Goal: Communication & Community: Connect with others

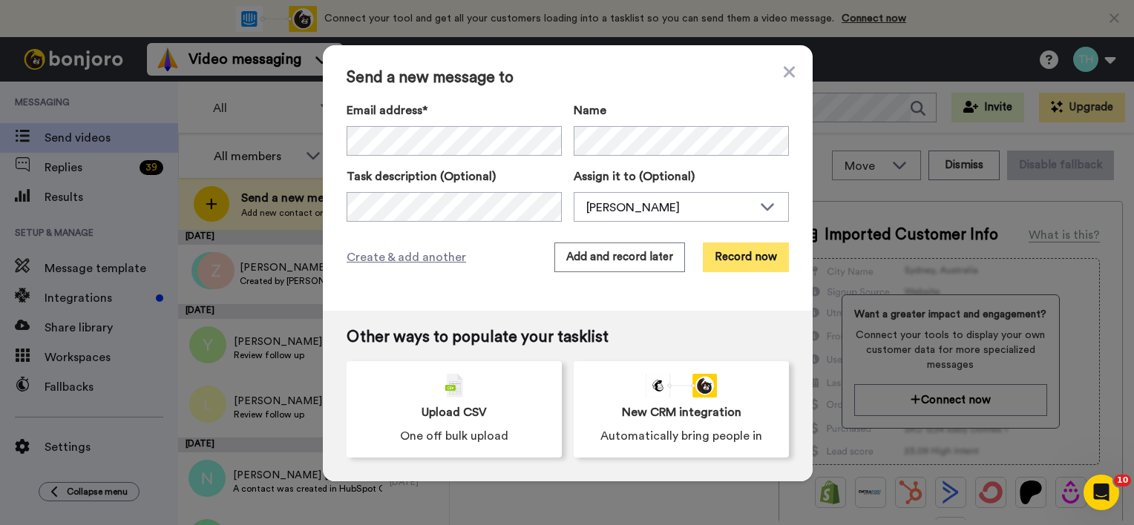
click at [723, 264] on button "Record now" at bounding box center [746, 258] width 86 height 30
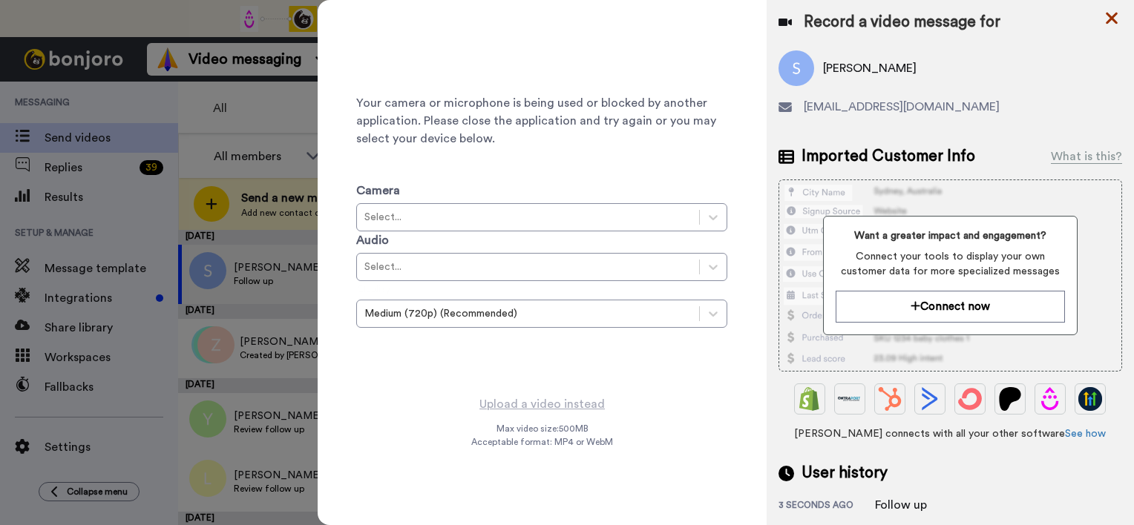
click at [1110, 15] on icon at bounding box center [1112, 19] width 12 height 12
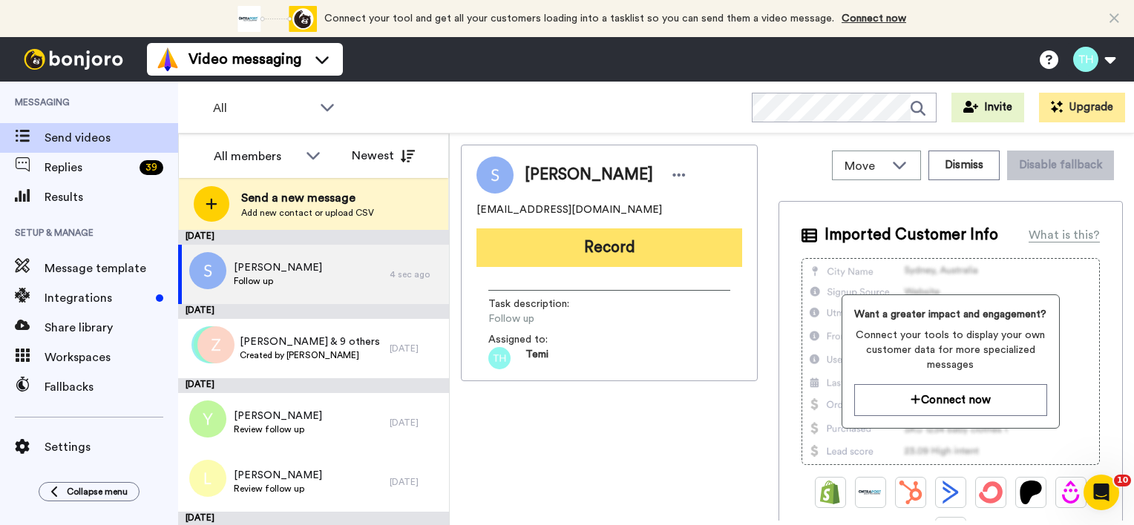
click at [579, 250] on button "Record" at bounding box center [609, 248] width 266 height 39
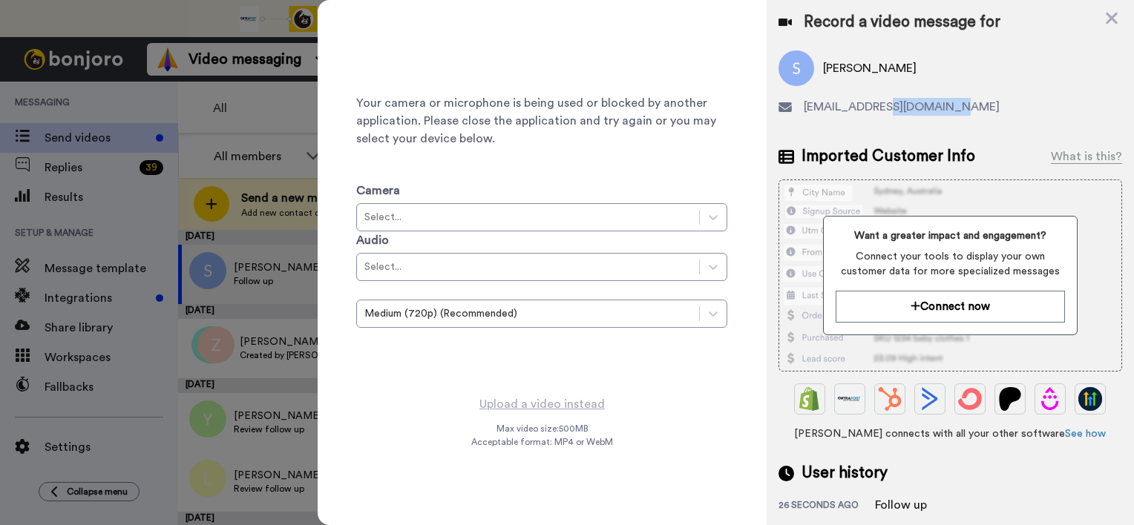
drag, startPoint x: 946, startPoint y: 111, endPoint x: 889, endPoint y: 109, distance: 57.2
click at [889, 109] on span "suzyramsay@hotmail.co.uk" at bounding box center [902, 107] width 196 height 18
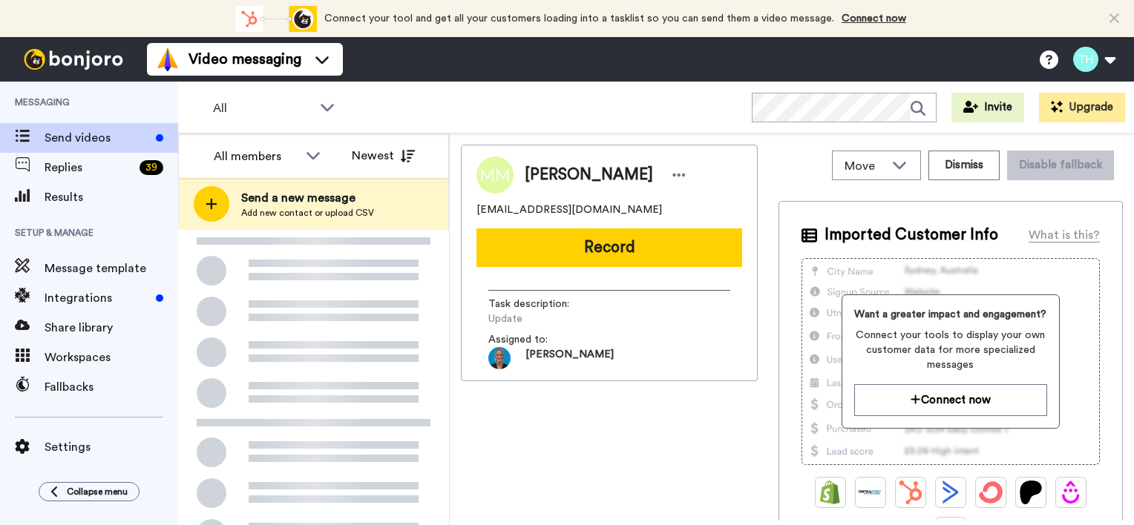
click at [334, 196] on span "Send a new message" at bounding box center [307, 198] width 133 height 18
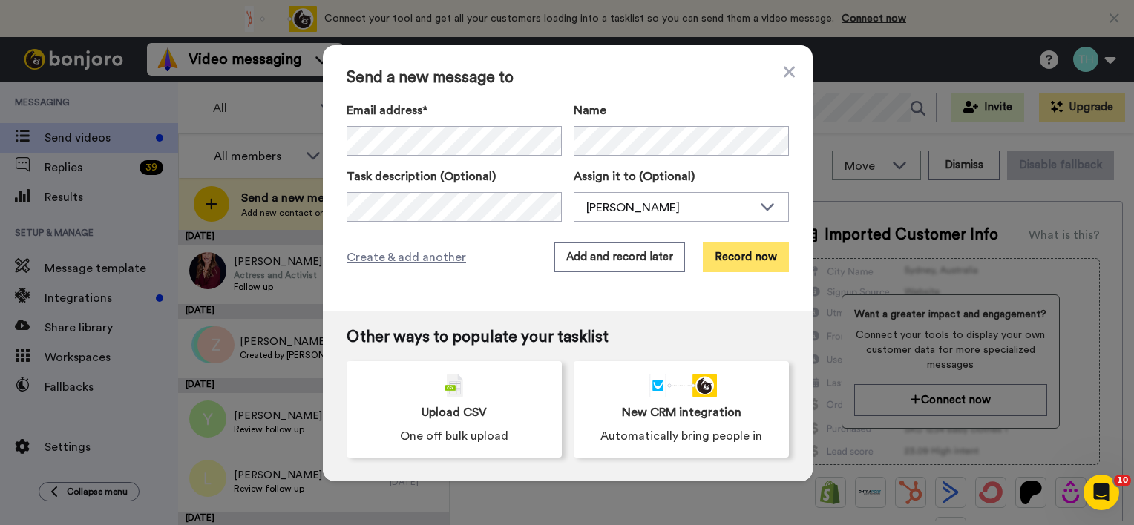
click at [743, 264] on button "Record now" at bounding box center [746, 258] width 86 height 30
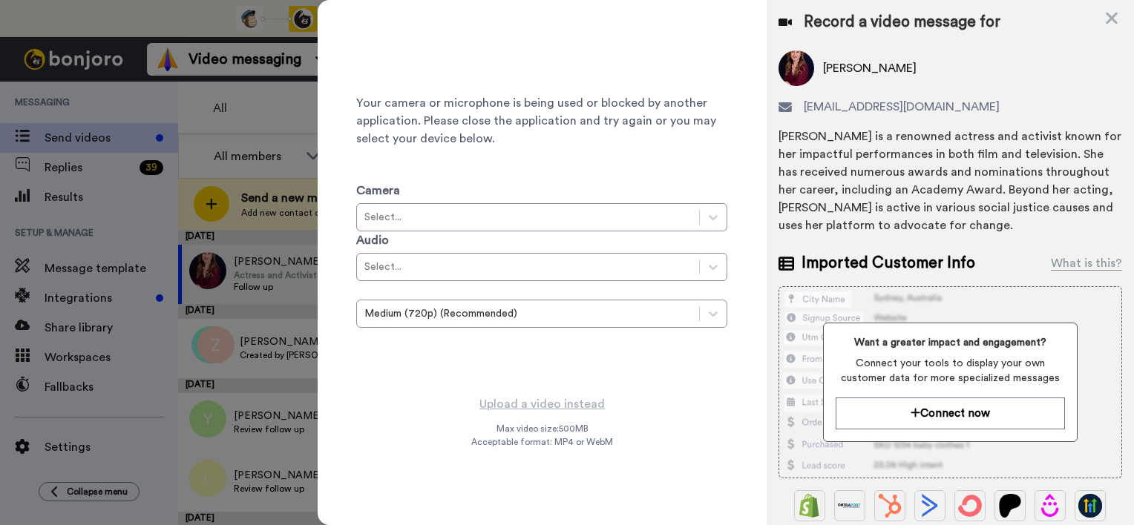
click at [799, 67] on img at bounding box center [796, 68] width 36 height 36
click at [580, 223] on div "Select..." at bounding box center [527, 217] width 327 height 15
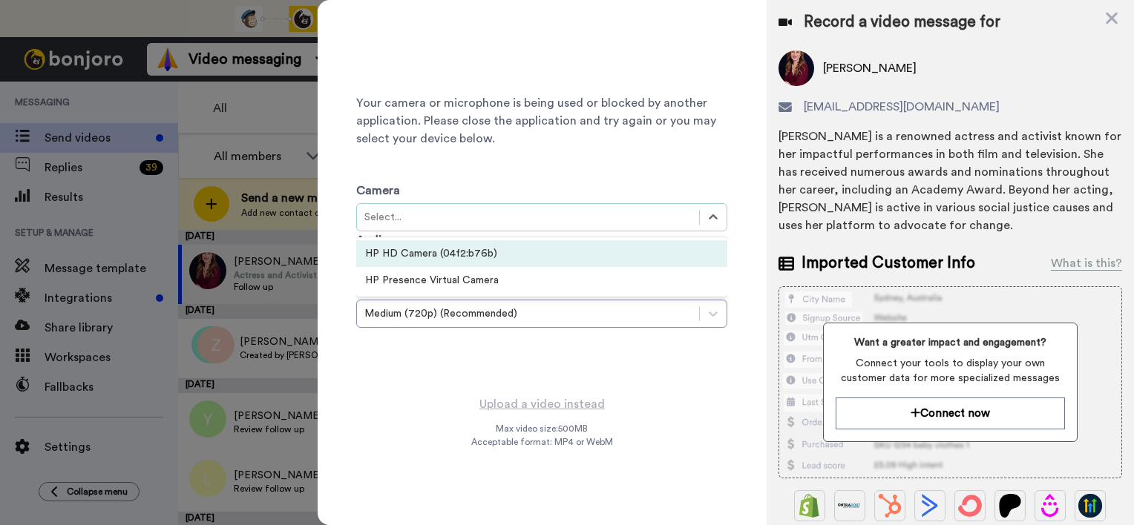
click at [532, 254] on div "HP HD Camera (04f2:b76b)" at bounding box center [541, 253] width 371 height 27
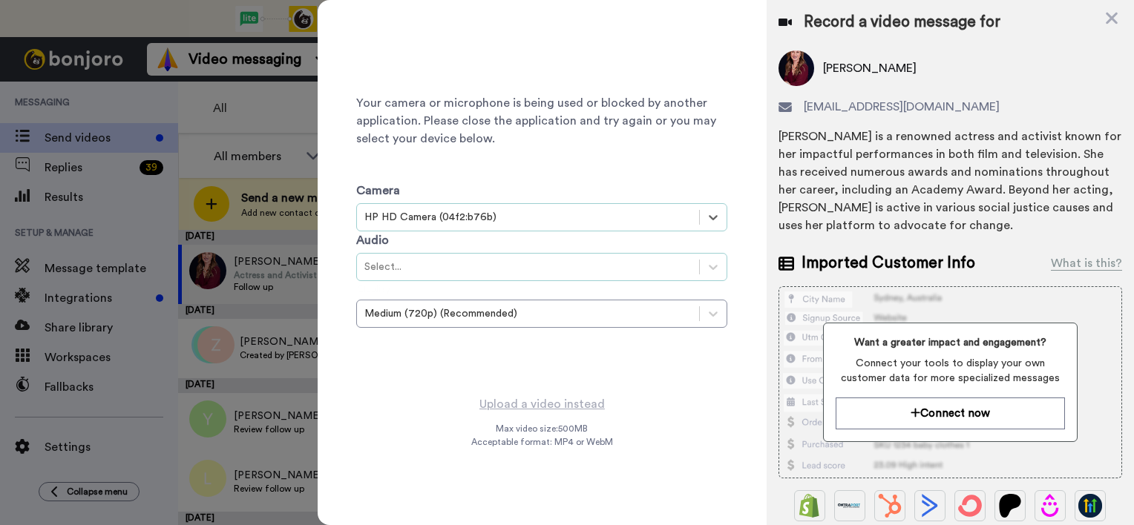
click at [514, 263] on div "Select..." at bounding box center [527, 267] width 327 height 15
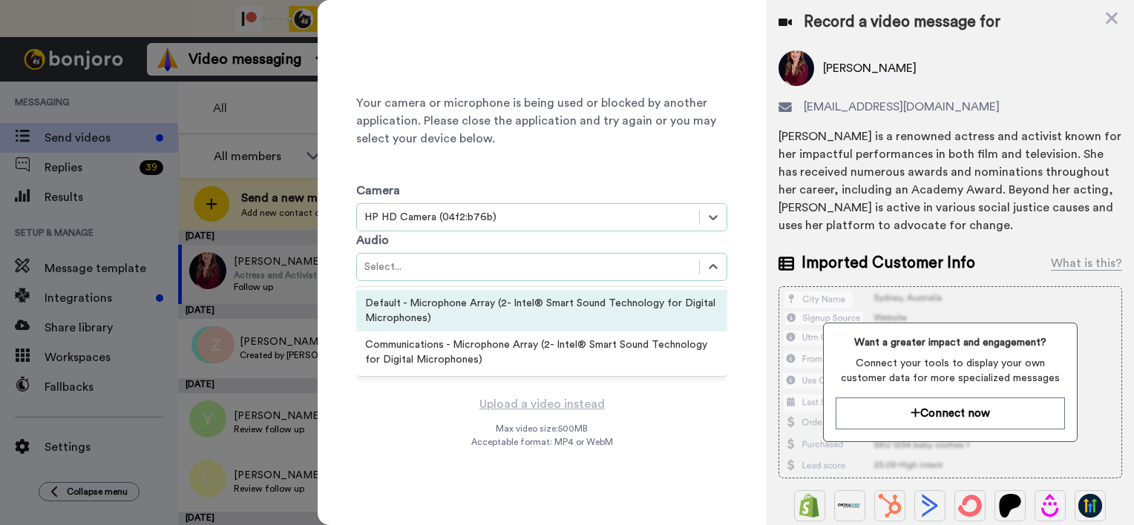
click at [490, 309] on div "Default - Microphone Array (2- Intel® Smart Sound Technology for Digital Microp…" at bounding box center [541, 311] width 371 height 42
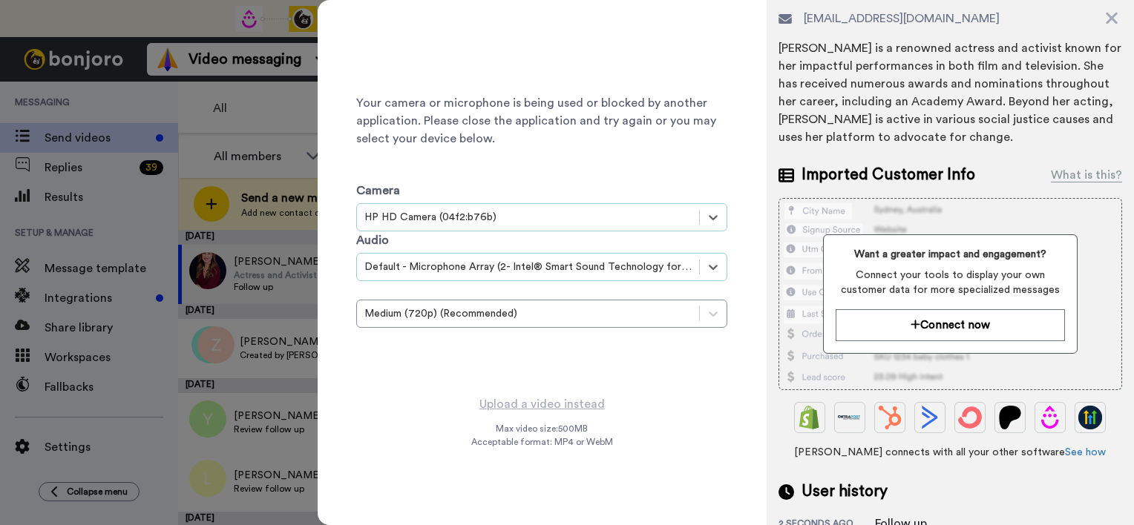
scroll to position [91, 0]
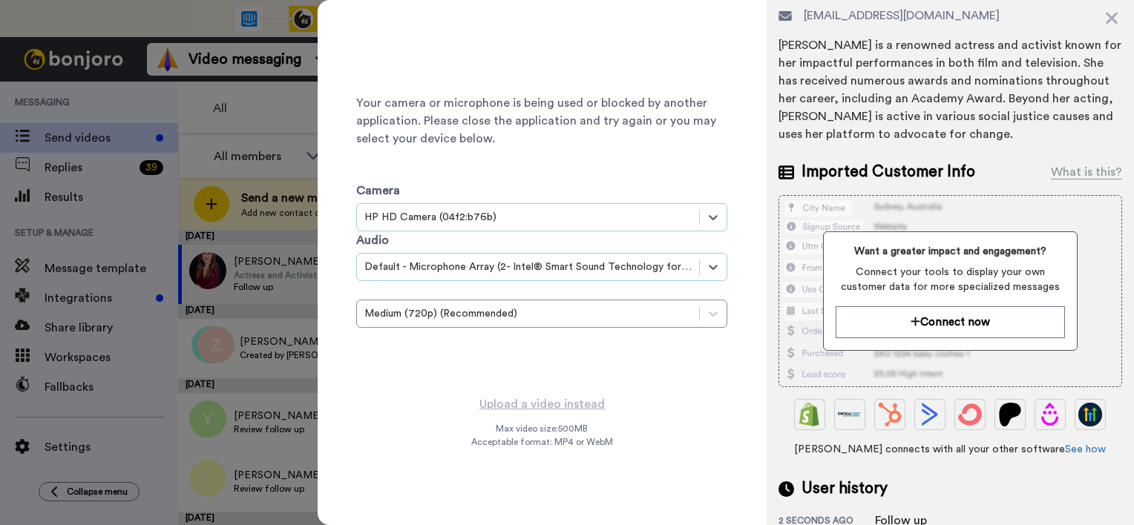
click at [760, 423] on div "Your camera or microphone is being used or blocked by another application. Plea…" at bounding box center [542, 262] width 449 height 525
click at [1109, 16] on icon at bounding box center [1112, 19] width 12 height 12
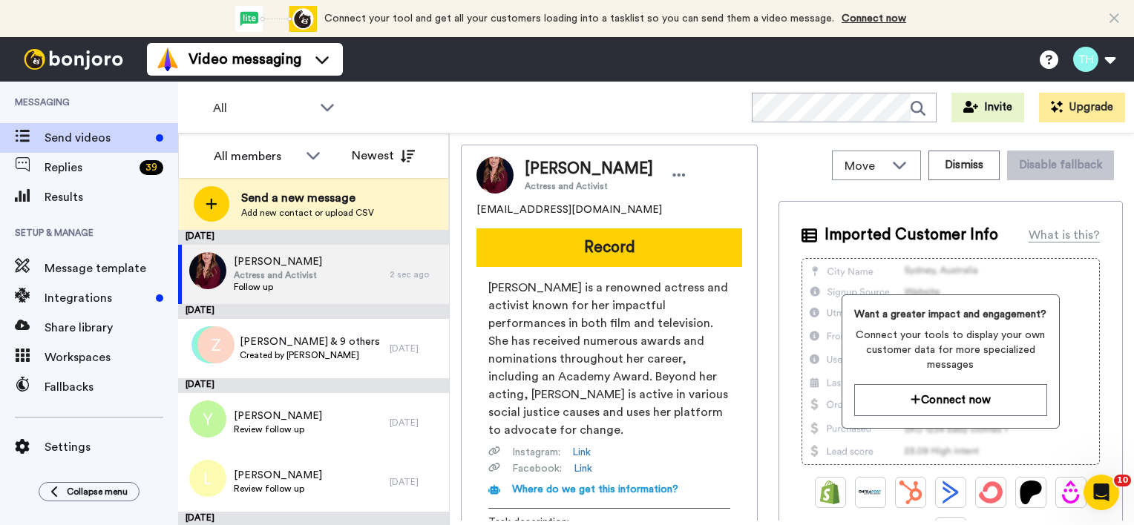
scroll to position [0, 0]
click at [361, 269] on div "Susan Actress and Activist Follow up" at bounding box center [283, 274] width 211 height 59
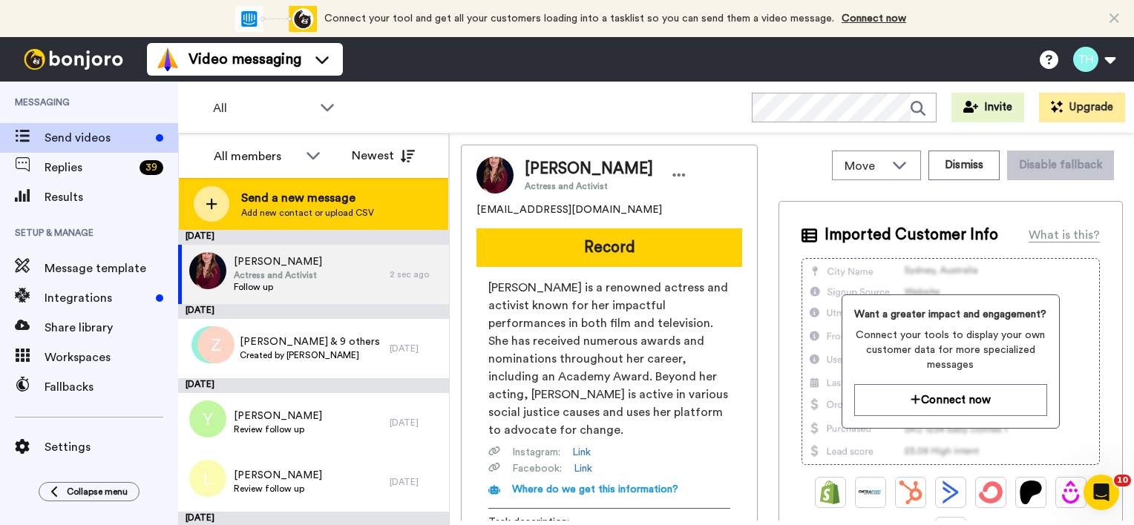
click at [286, 205] on span "Send a new message" at bounding box center [307, 198] width 133 height 18
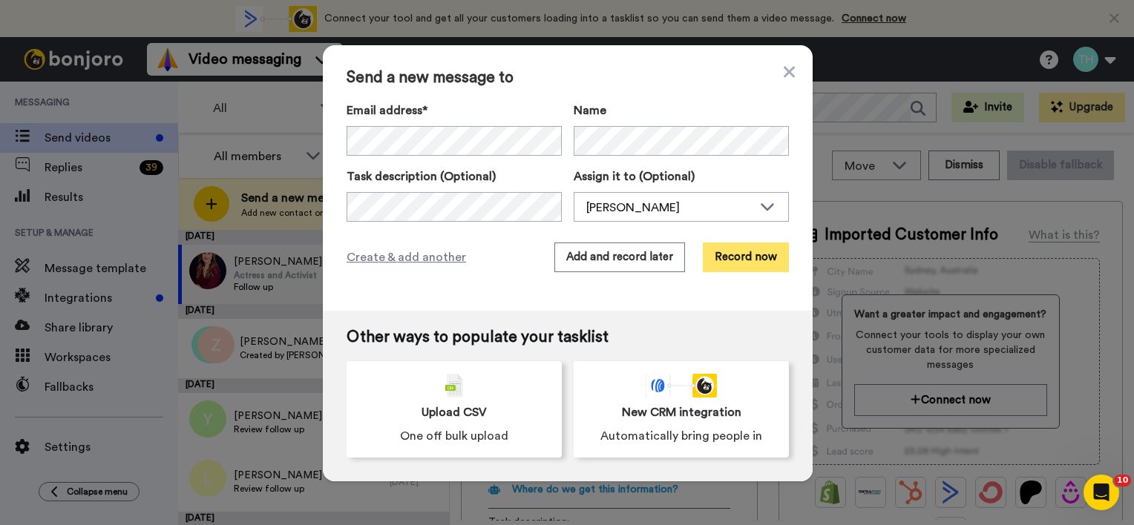
click at [730, 257] on button "Record now" at bounding box center [746, 258] width 86 height 30
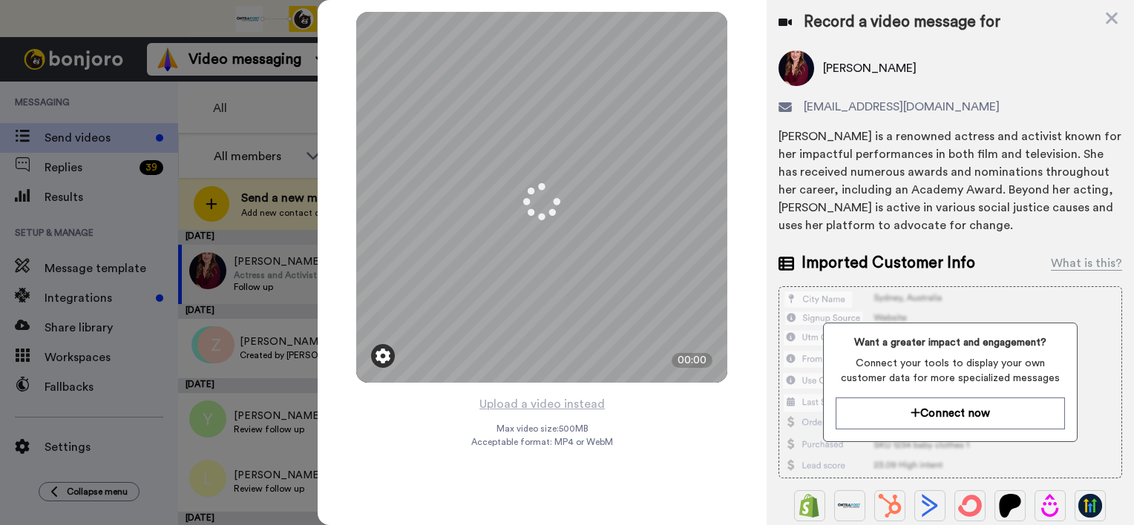
click at [387, 352] on img at bounding box center [382, 356] width 15 height 15
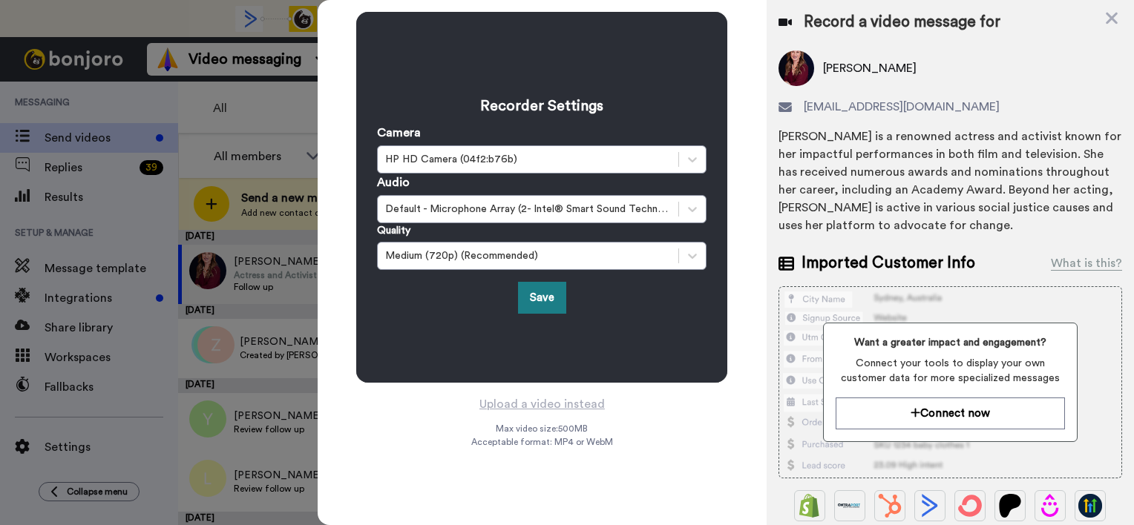
click at [531, 299] on button "Save" at bounding box center [542, 298] width 48 height 32
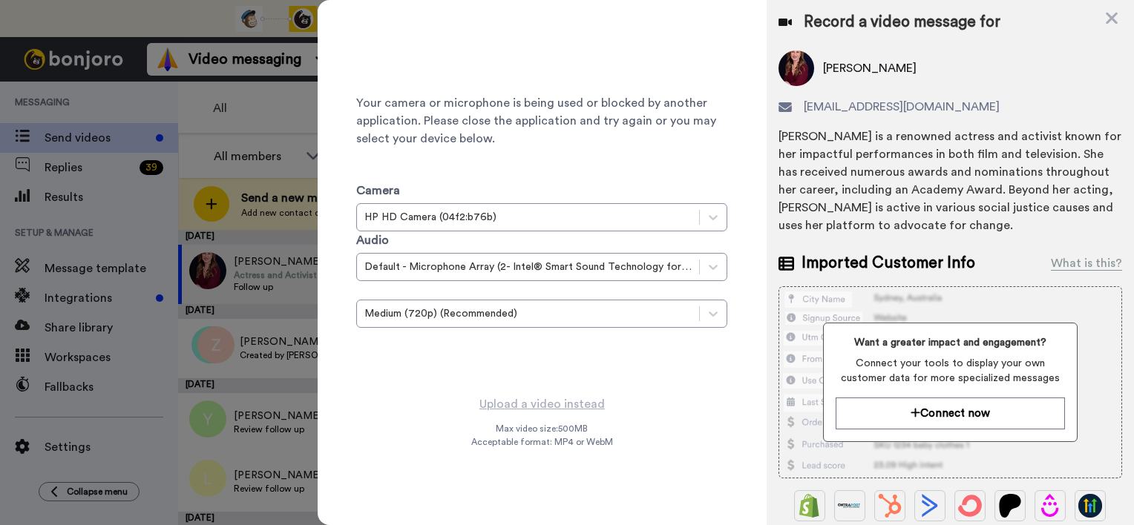
click at [553, 351] on div "Camera HP HD Camera (04f2:b76b) Audio Default - Microphone Array (2- Intel® Sma…" at bounding box center [541, 251] width 371 height 207
click at [305, 95] on div at bounding box center [567, 262] width 1134 height 525
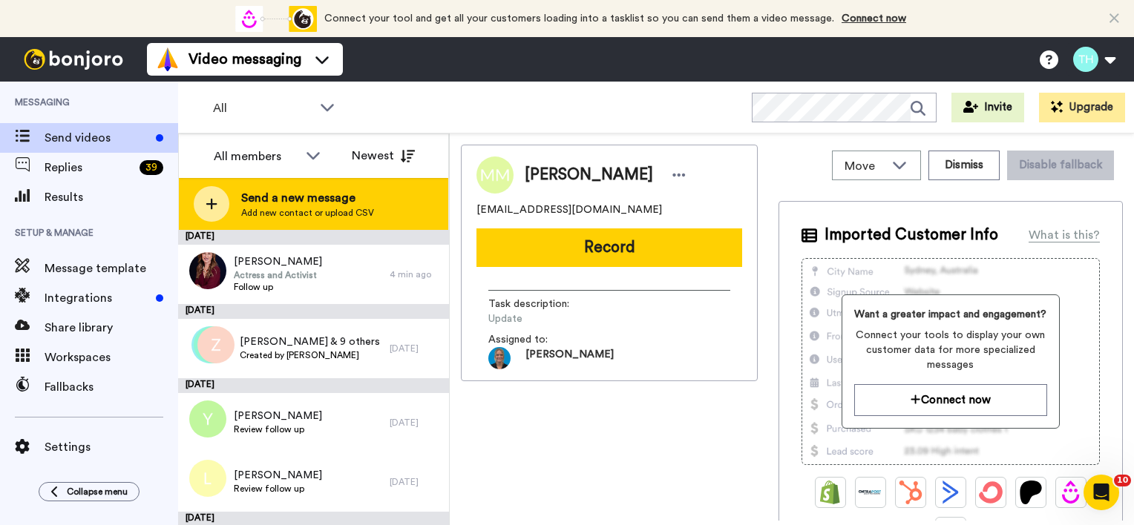
click at [282, 210] on span "Add new contact or upload CSV" at bounding box center [307, 213] width 133 height 12
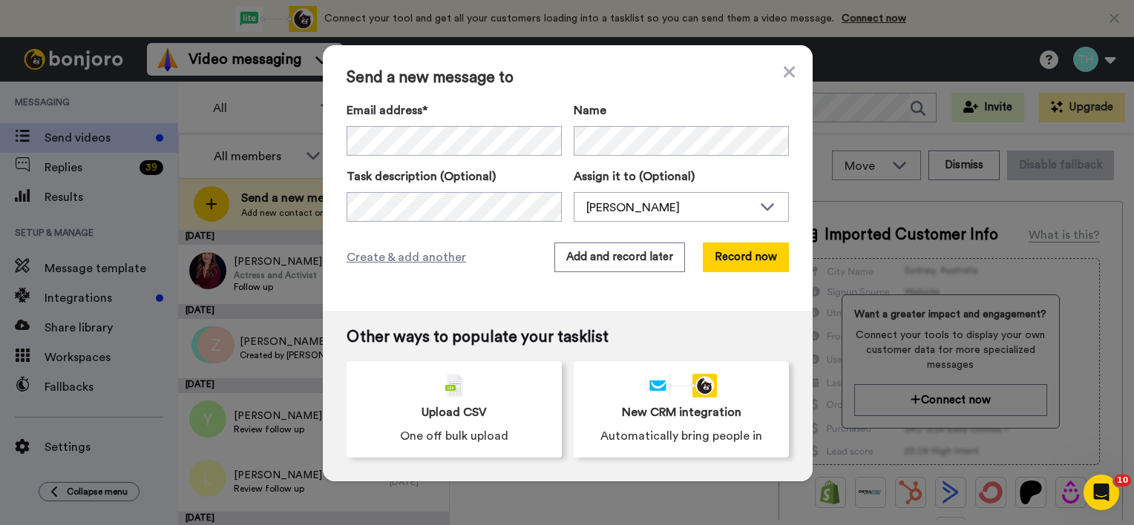
click at [419, 301] on div "Send a new message to Email address* Susan <suzyramsay@hotmail.co.uk> Name Task…" at bounding box center [568, 178] width 490 height 266
click at [735, 263] on button "Record now" at bounding box center [746, 258] width 86 height 30
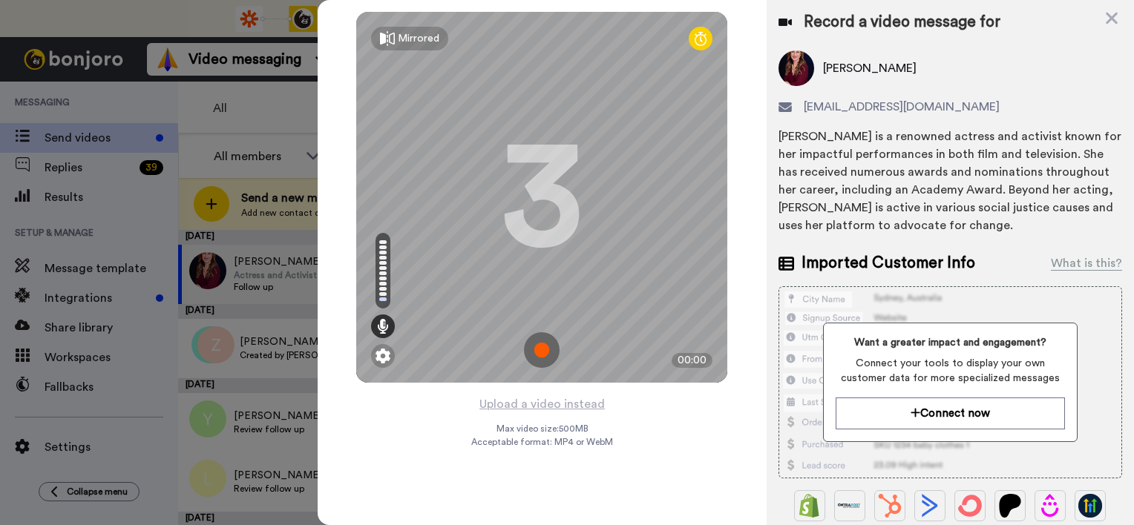
click at [535, 341] on img at bounding box center [542, 350] width 36 height 36
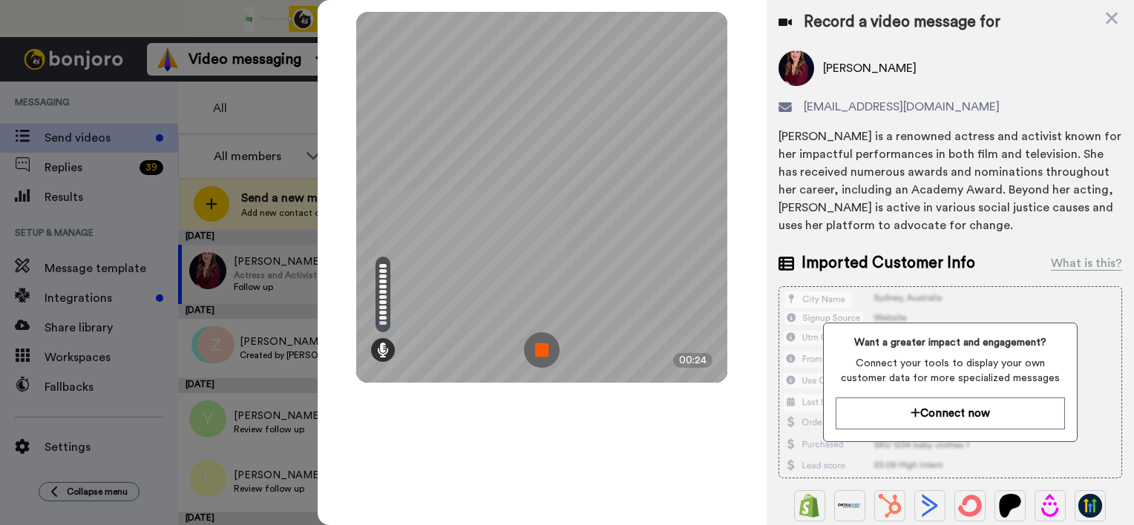
click at [540, 347] on img at bounding box center [542, 350] width 36 height 36
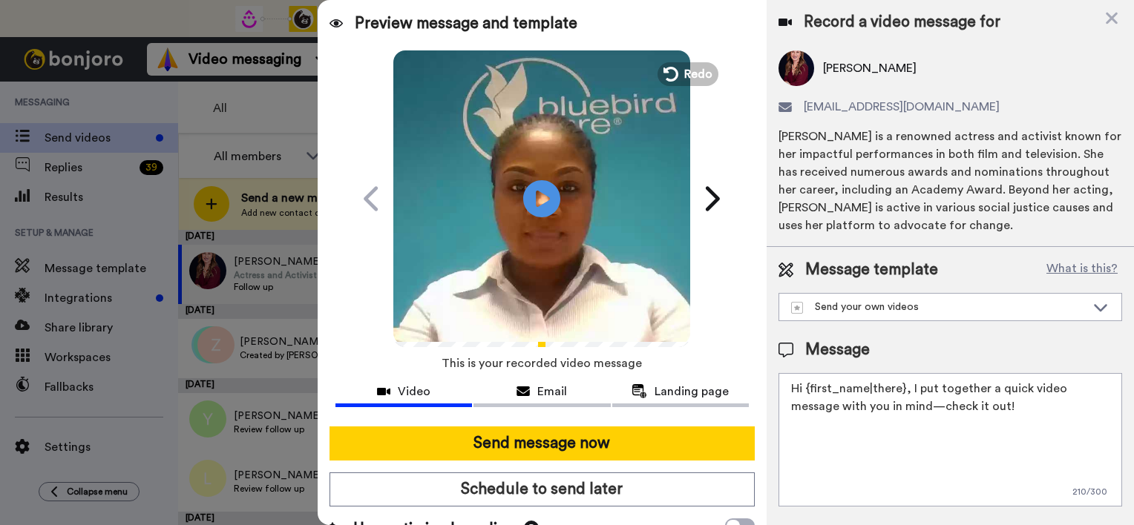
click at [902, 390] on textarea "Hi {first_name|there}, I put together a quick video message with you in mind—ch…" at bounding box center [950, 440] width 344 height 134
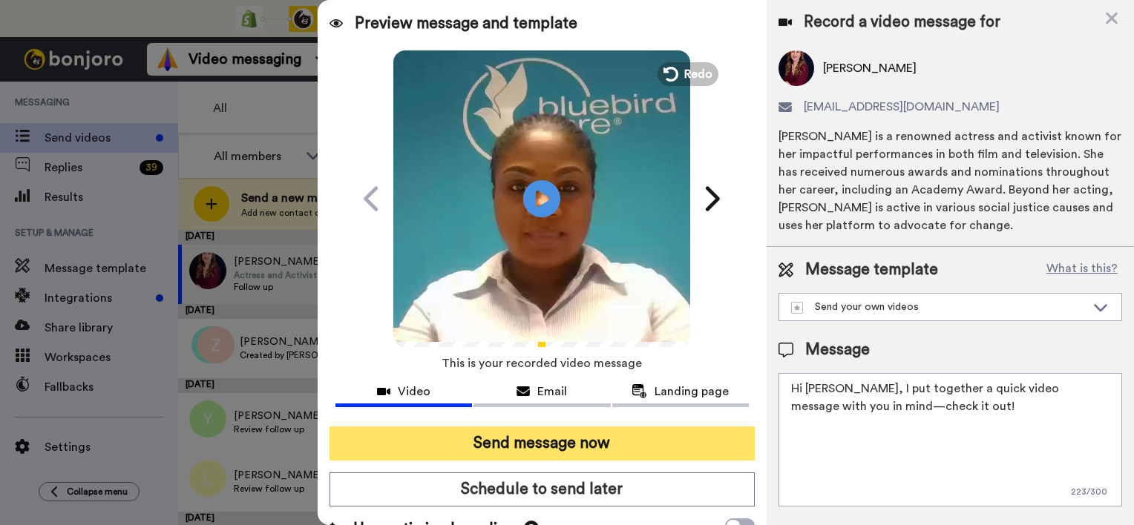
type textarea "Hi Susan, I put together a quick video message with you in mind—check it out!"
click at [552, 448] on button "Send message now" at bounding box center [541, 444] width 425 height 34
